Goal: Task Accomplishment & Management: Complete application form

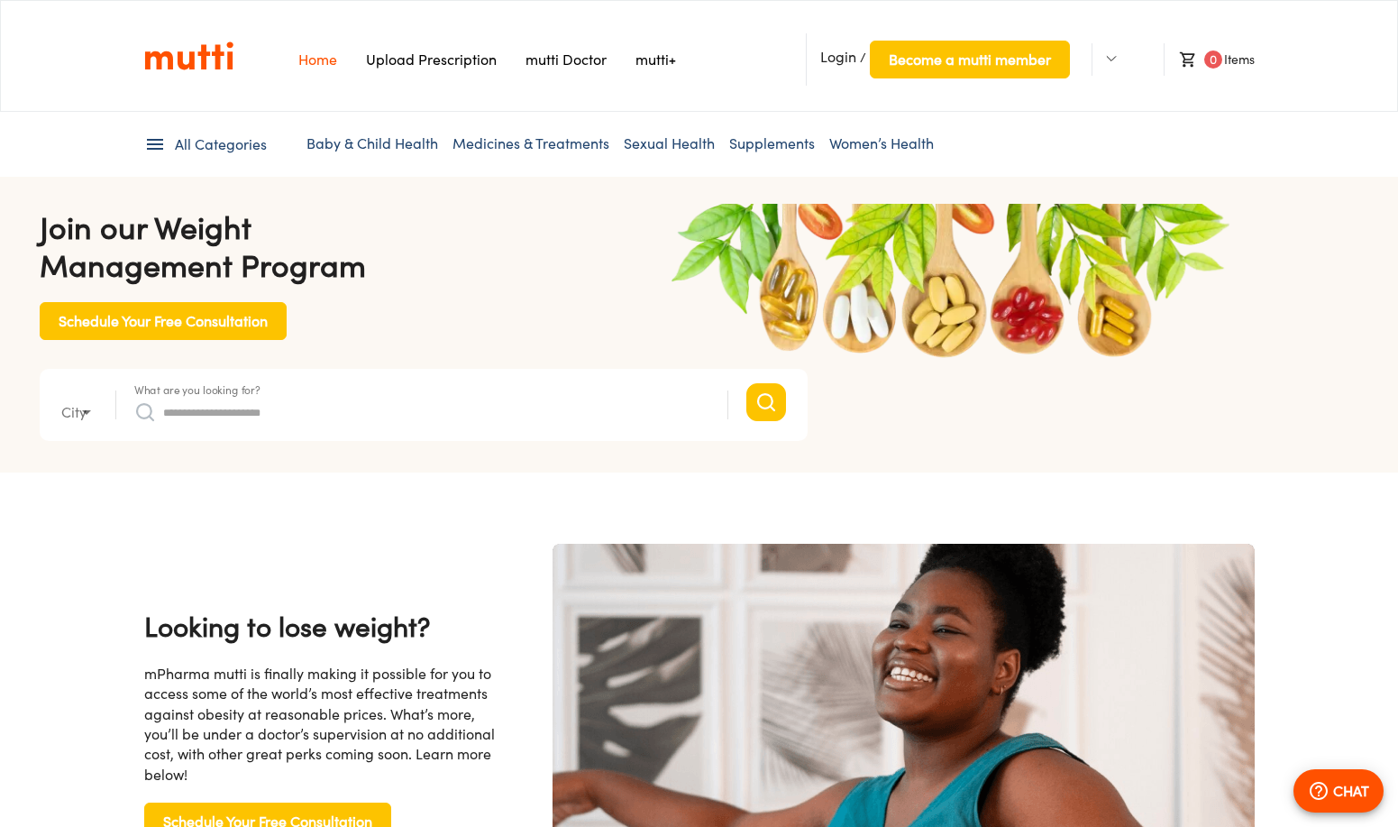
type input "*"
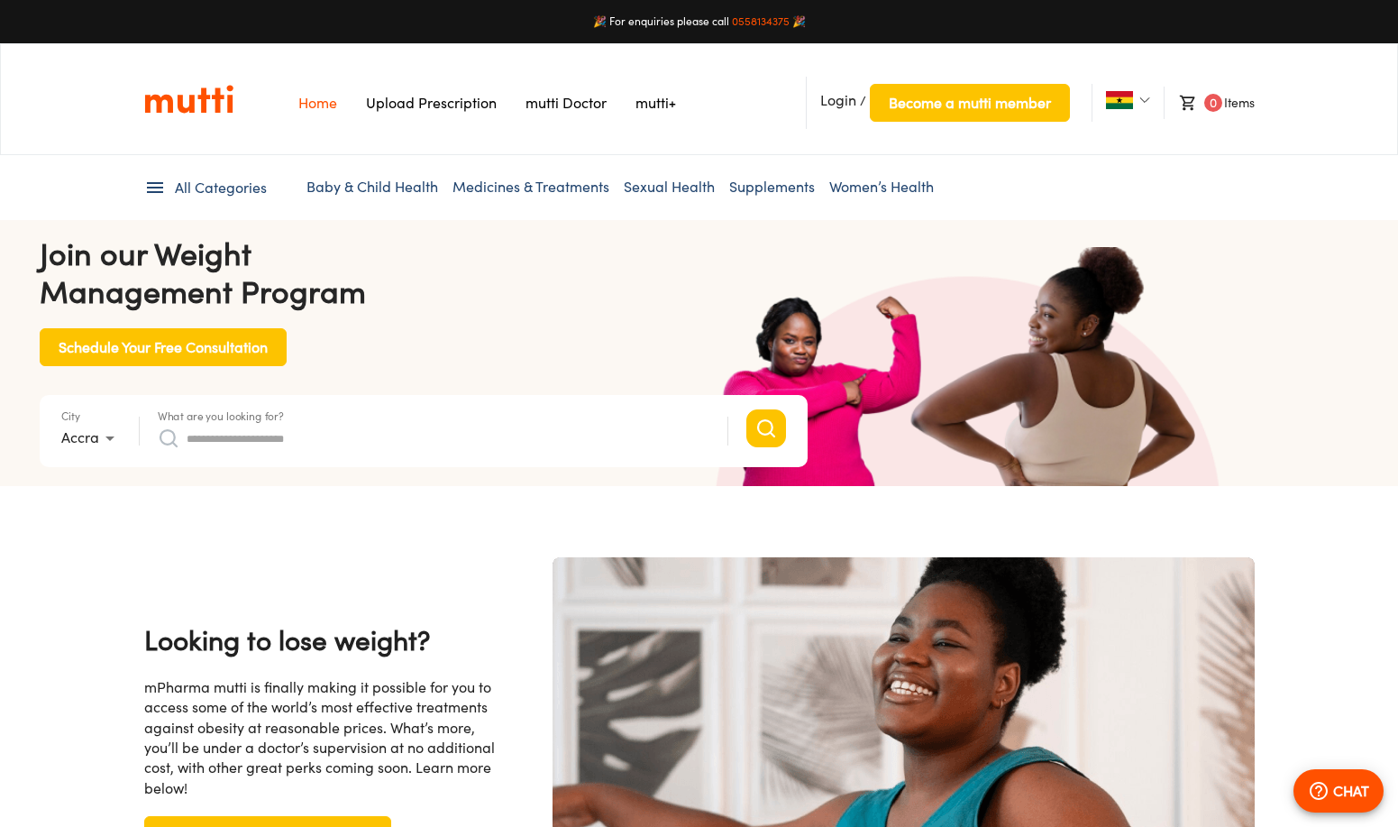
scroll to position [0, 469]
click at [462, 104] on link "Upload Prescription" at bounding box center [431, 103] width 131 height 18
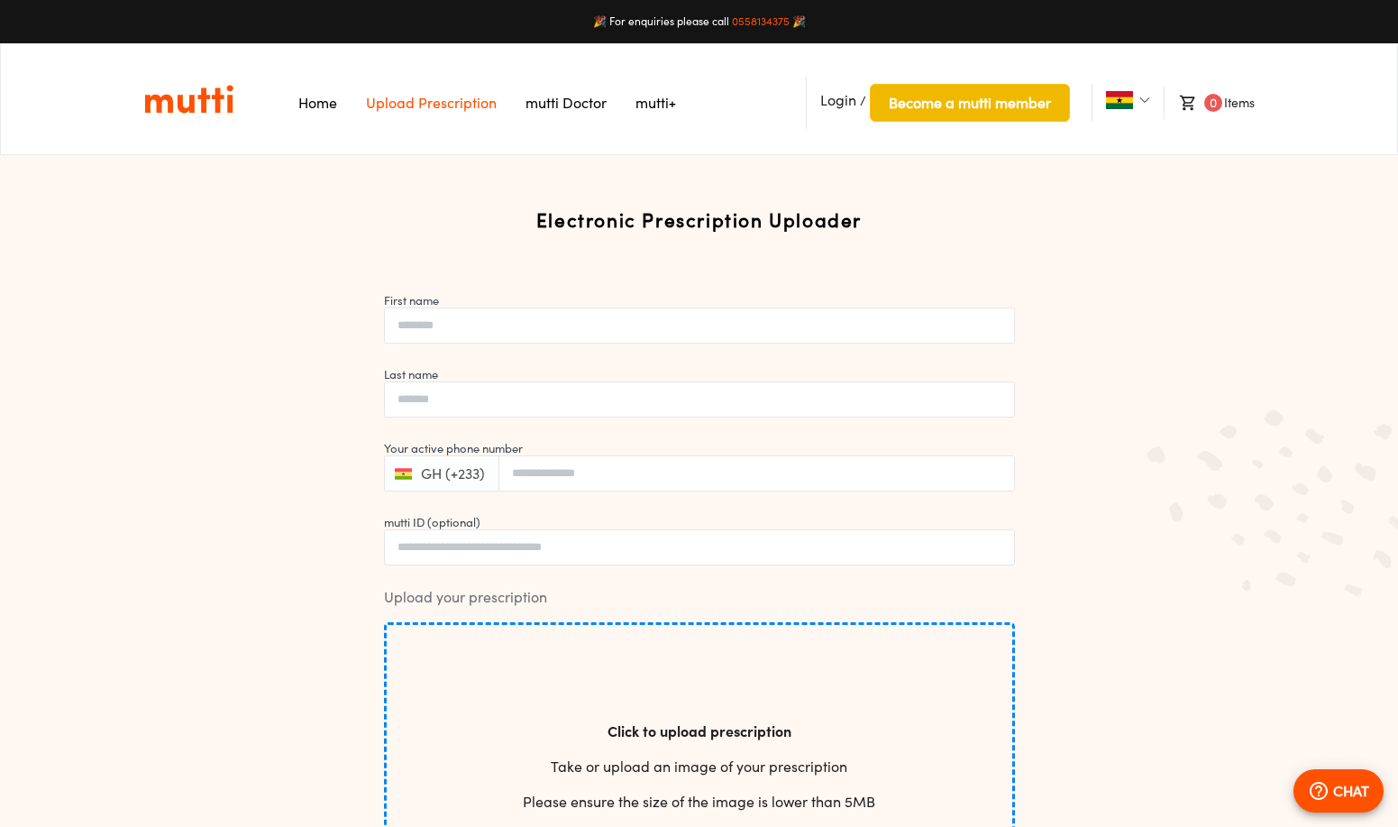
click at [925, 102] on span "Become a mutti member" at bounding box center [970, 102] width 162 height 25
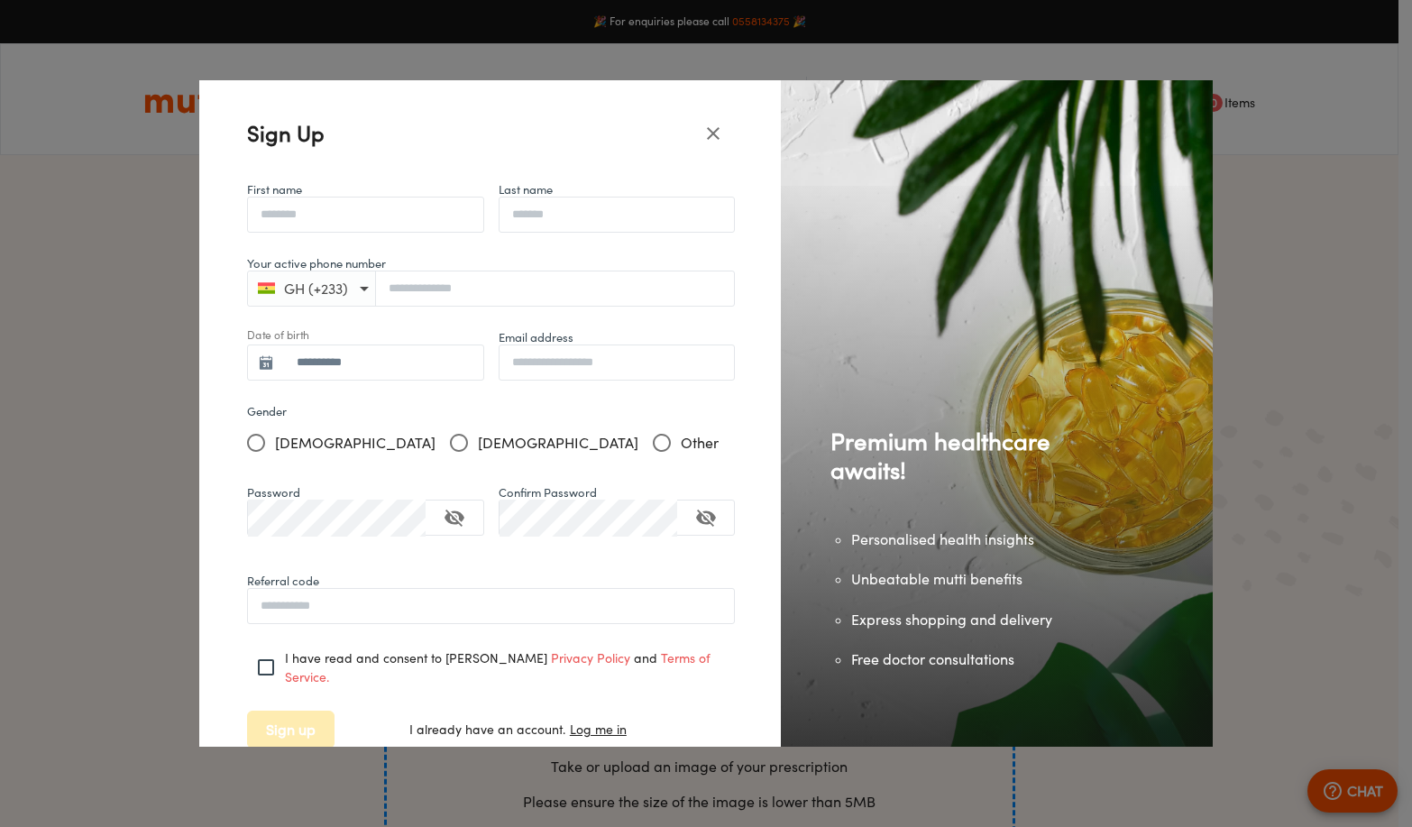
click at [708, 134] on icon "close" at bounding box center [713, 134] width 22 height 22
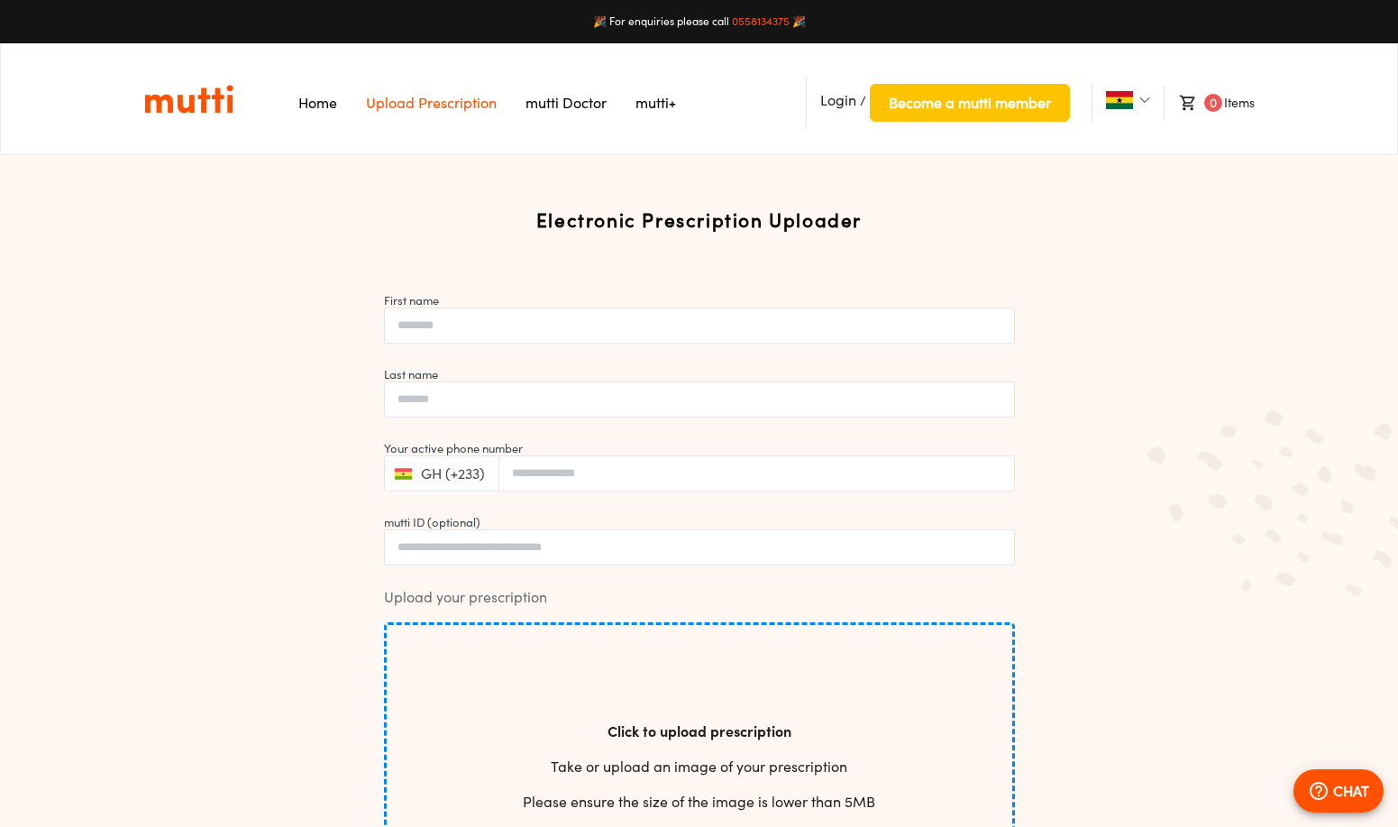
click at [334, 104] on link "Home" at bounding box center [317, 103] width 39 height 18
